Goal: Browse casually: Explore the website without a specific task or goal

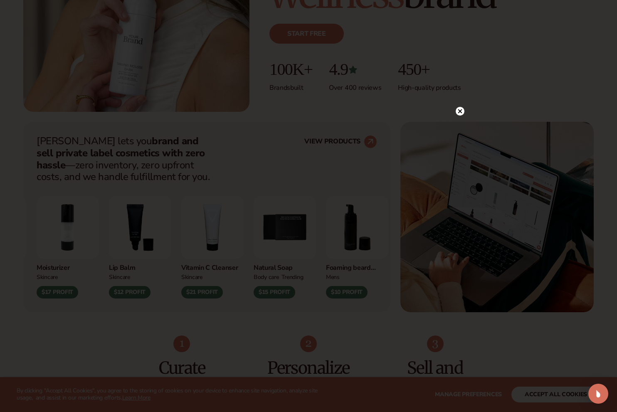
scroll to position [225, 0]
click at [458, 111] on circle at bounding box center [460, 111] width 9 height 9
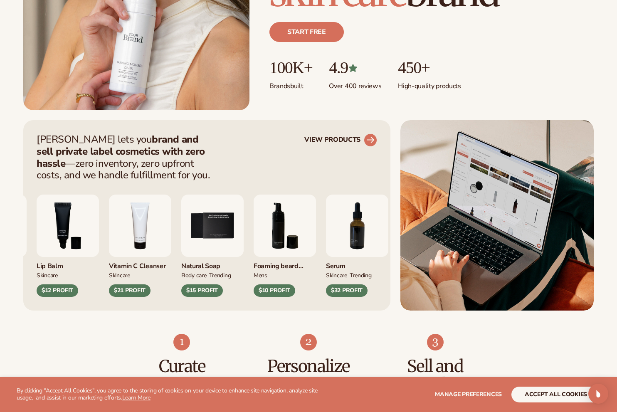
click at [374, 140] on circle at bounding box center [370, 140] width 18 height 18
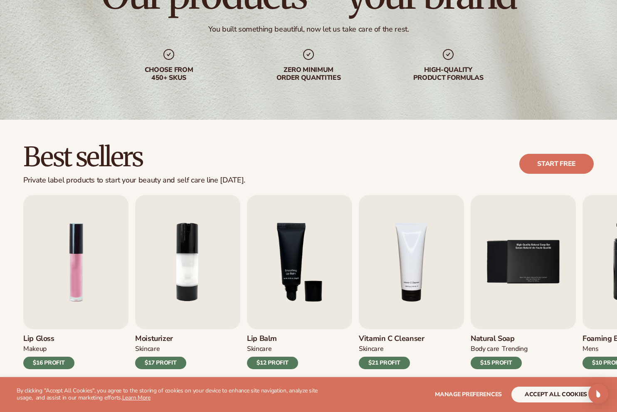
scroll to position [110, 0]
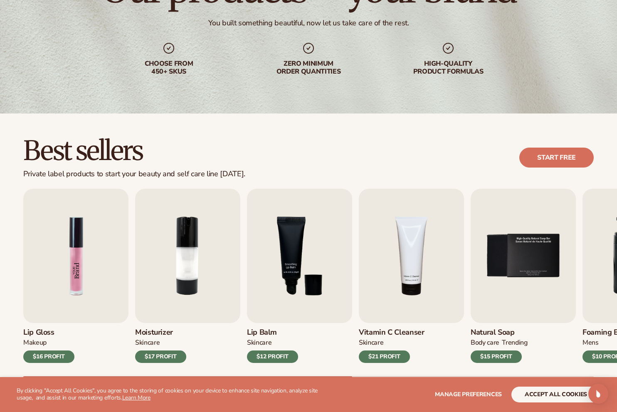
click at [105, 258] on img "1 / 9" at bounding box center [75, 256] width 105 height 134
click at [83, 261] on img "1 / 9" at bounding box center [75, 256] width 105 height 134
click at [73, 259] on img "1 / 9" at bounding box center [75, 256] width 105 height 134
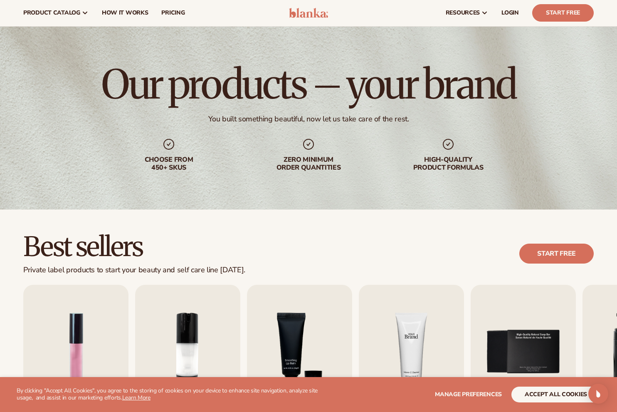
scroll to position [117, 0]
